Goal: Task Accomplishment & Management: Use online tool/utility

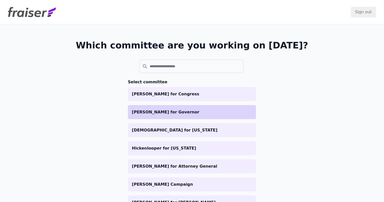
click at [156, 110] on p "[PERSON_NAME] for Governor" at bounding box center [192, 112] width 120 height 6
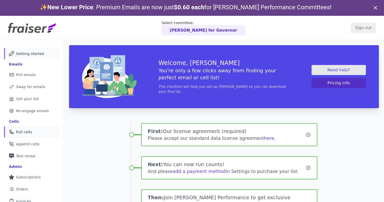
click at [24, 133] on span "Pull cells" at bounding box center [24, 131] width 16 height 5
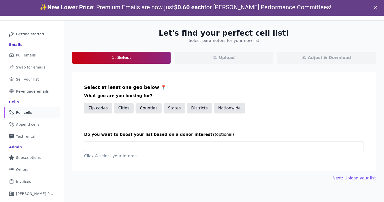
scroll to position [25, 0]
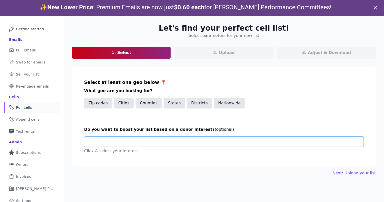
click at [195, 137] on input "text" at bounding box center [225, 141] width 275 height 10
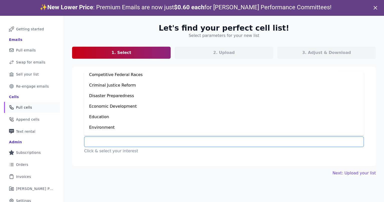
scroll to position [77, 0]
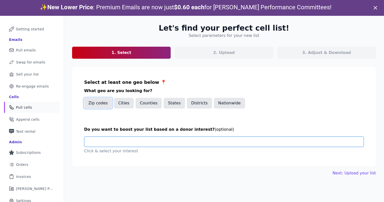
click at [104, 100] on button "Zip codes" at bounding box center [98, 103] width 28 height 11
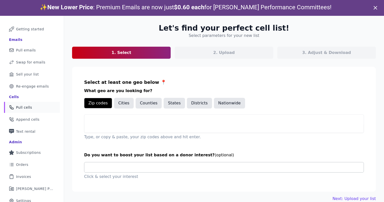
click at [111, 128] on div at bounding box center [223, 128] width 279 height 8
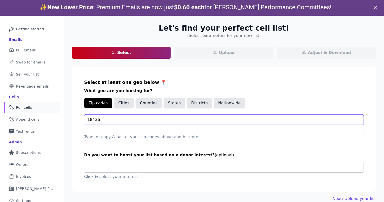
type input "18436"
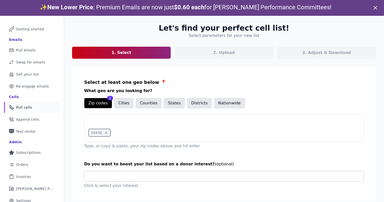
click at [285, 154] on section "Select at least one geo below 📍 What geo are you looking for? Zip codes 1 Citie…" at bounding box center [224, 134] width 304 height 134
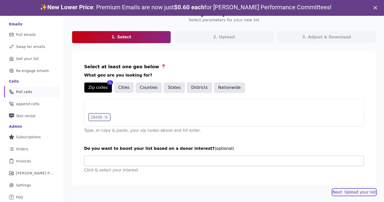
click at [346, 191] on link "Next: Upload your list" at bounding box center [354, 192] width 43 height 6
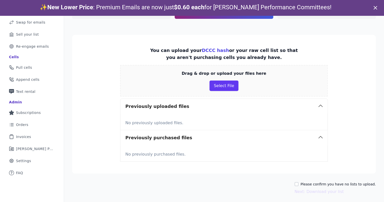
scroll to position [65, 0]
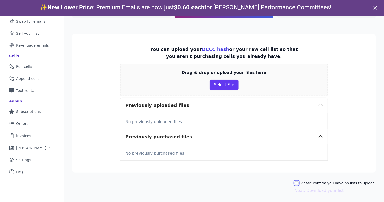
click at [299, 181] on input "Please confirm you have no lists to upload." at bounding box center [297, 183] width 4 height 4
checkbox input "true"
click at [320, 192] on button "Next: Download your list" at bounding box center [319, 190] width 49 height 6
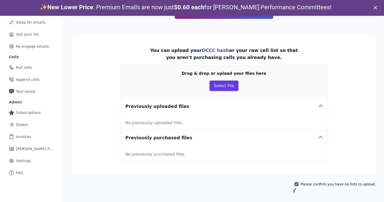
scroll to position [25, 0]
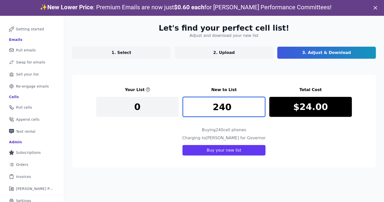
drag, startPoint x: 234, startPoint y: 109, endPoint x: 204, endPoint y: 107, distance: 29.9
click at [204, 107] on input "240" at bounding box center [224, 107] width 83 height 20
type input "1"
